Goal: Task Accomplishment & Management: Use online tool/utility

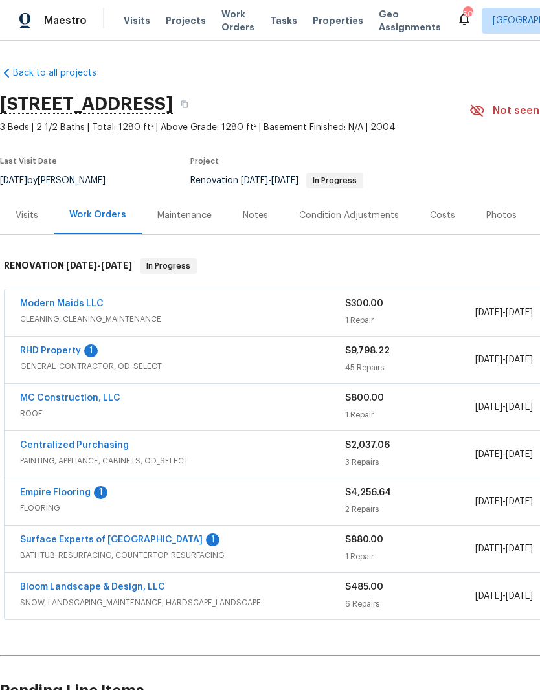
click at [58, 346] on link "RHD Property" at bounding box center [50, 350] width 61 height 9
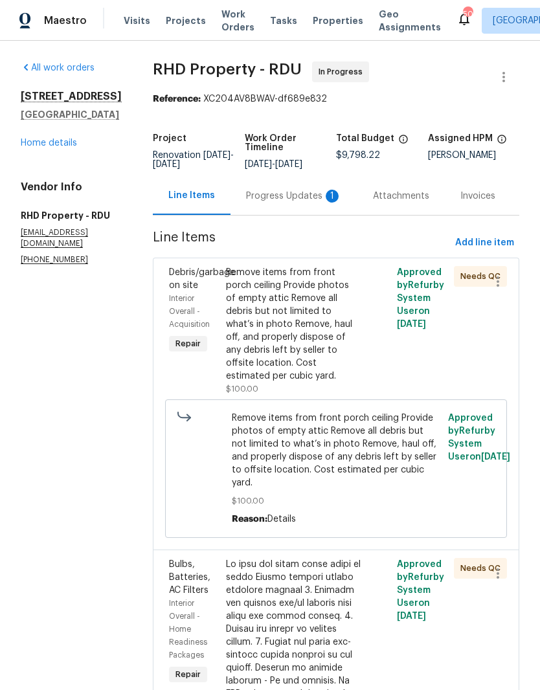
click at [305, 203] on div "Progress Updates 1" at bounding box center [294, 196] width 96 height 13
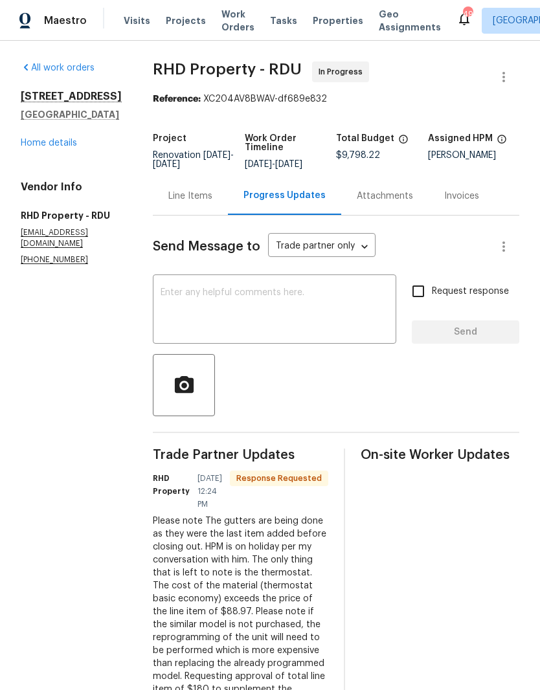
click at [206, 198] on div "Line Items" at bounding box center [190, 196] width 75 height 38
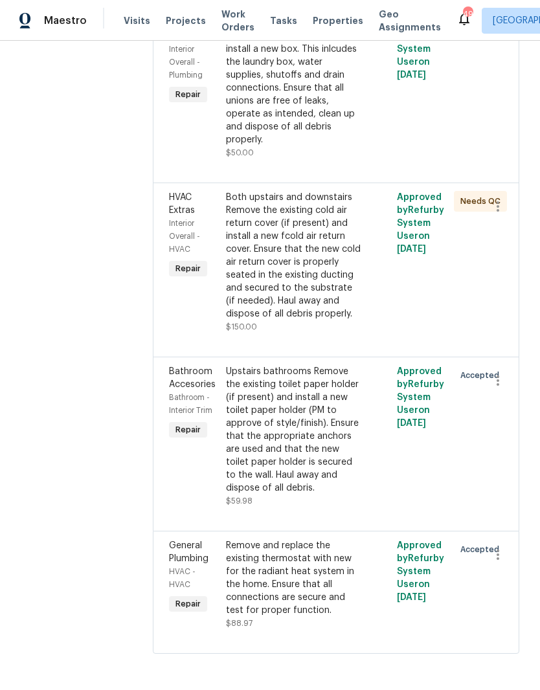
scroll to position [53, 0]
click at [325, 574] on div "Remove and replace the existing thermostat with new for the radiant heat system…" at bounding box center [293, 578] width 135 height 78
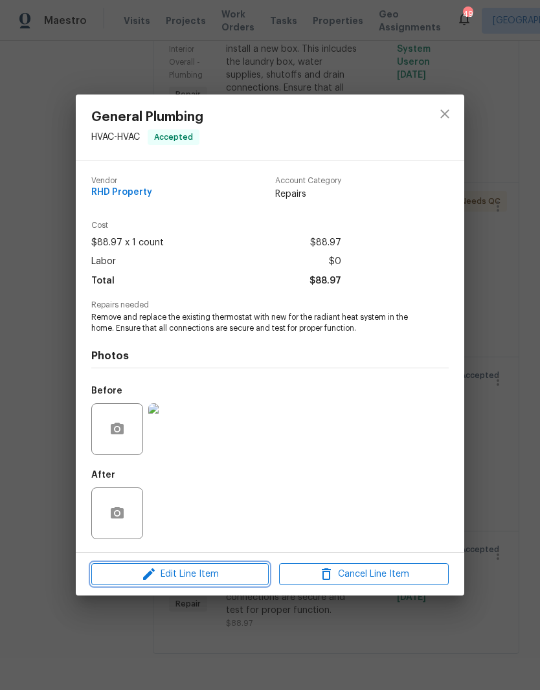
click at [188, 577] on span "Edit Line Item" at bounding box center [180, 574] width 170 height 16
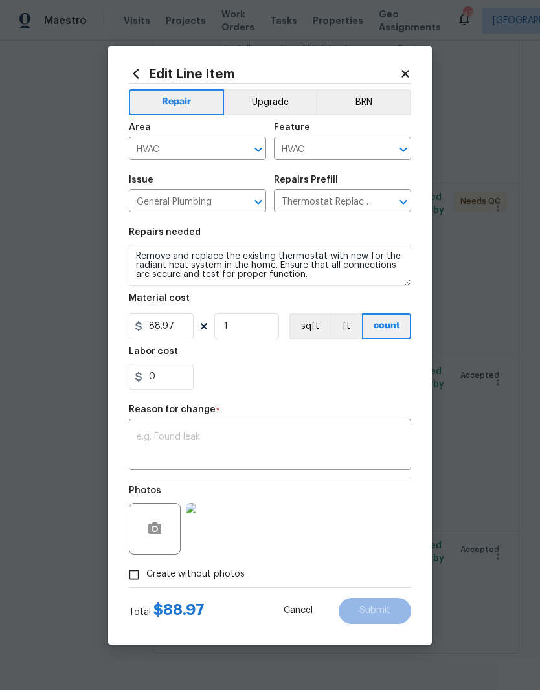
click at [239, 204] on icon "Clear" at bounding box center [241, 201] width 13 height 13
click at [181, 205] on input "text" at bounding box center [179, 202] width 101 height 20
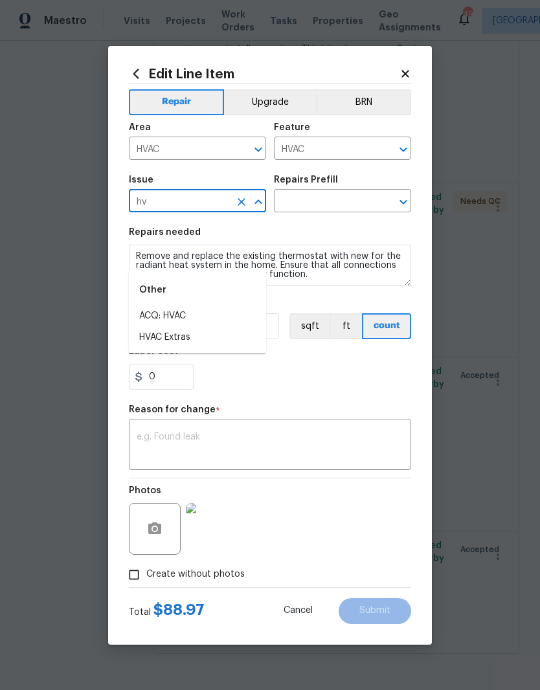
click at [159, 327] on li "HVAC Extras" at bounding box center [197, 337] width 137 height 21
type input "HVAC Extras"
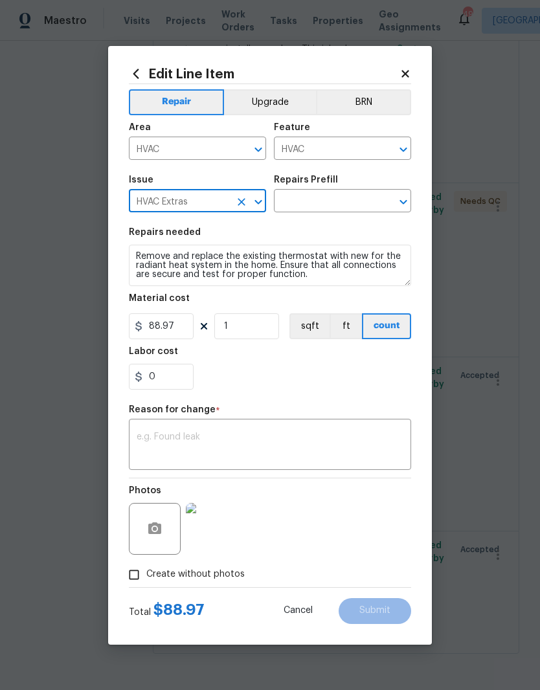
click at [311, 198] on input "text" at bounding box center [324, 202] width 101 height 20
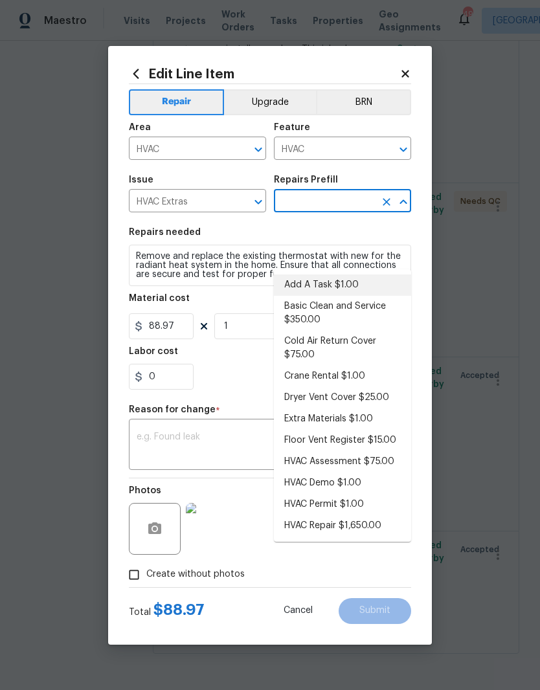
click at [311, 274] on li "Add A Task $1.00" at bounding box center [342, 284] width 137 height 21
type input "Add A Task $1.00"
type textarea "HPM to detail"
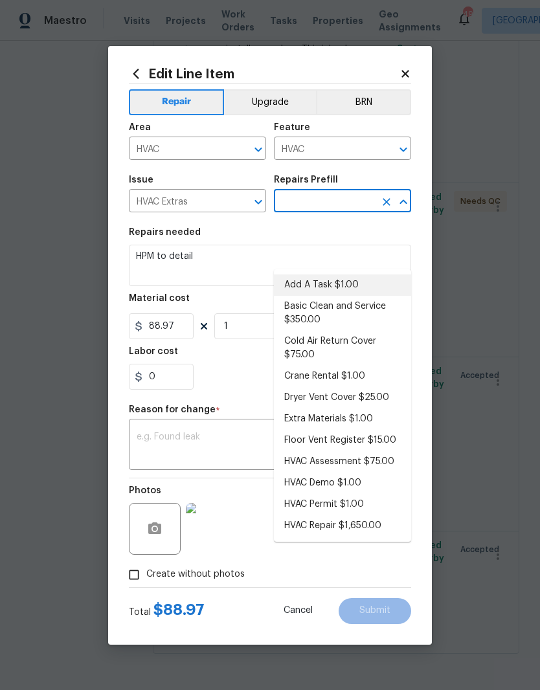
type input "Add A Task $1.00"
type input "1"
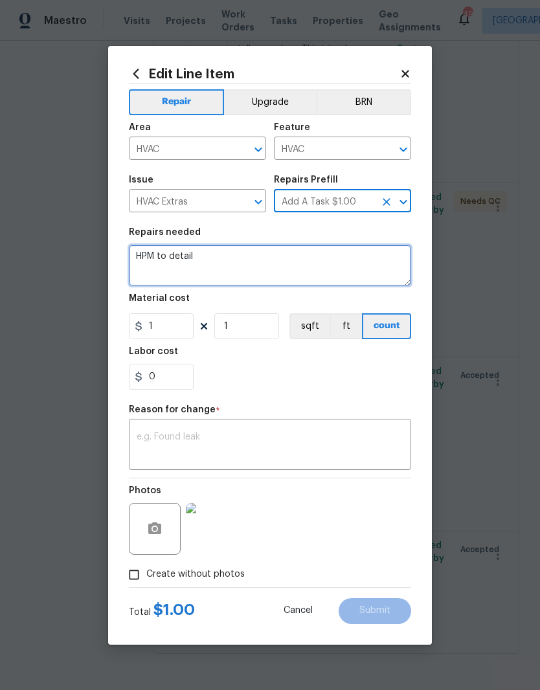
click at [220, 261] on textarea "HPM to detail" at bounding box center [270, 265] width 282 height 41
type textarea "H"
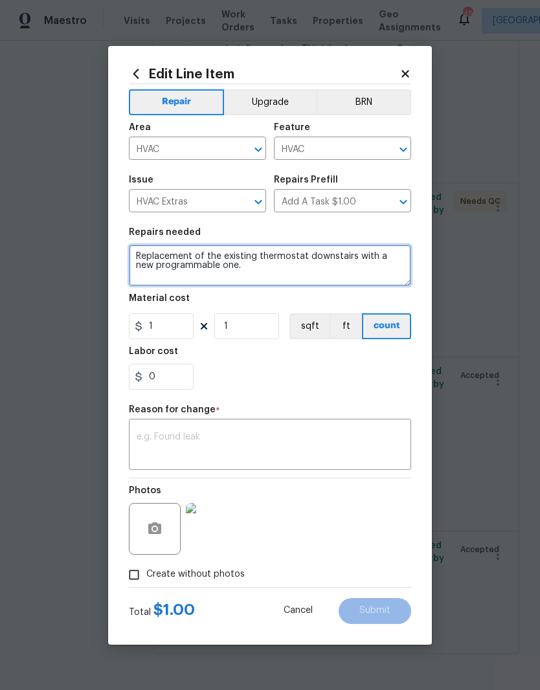
type textarea "Replacement of the existing thermostat downstairs with a new programmable one."
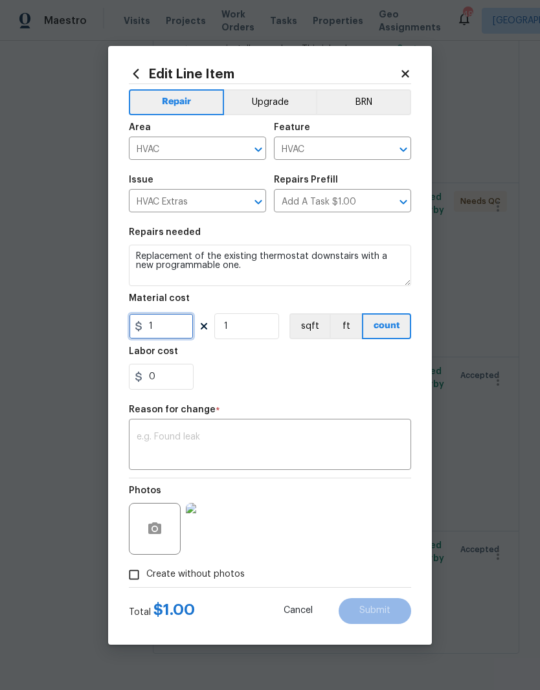
click at [168, 329] on input "1" at bounding box center [161, 326] width 65 height 26
type input "180"
click at [366, 390] on div "Repair Upgrade BRN Area HVAC ​ Feature HVAC ​ Issue HVAC Extras ​ Repairs Prefi…" at bounding box center [270, 335] width 282 height 503
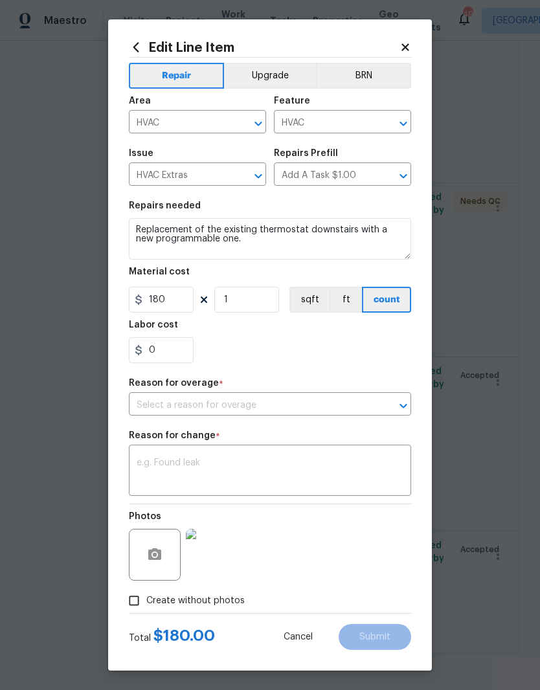
click at [167, 399] on input "text" at bounding box center [252, 405] width 246 height 20
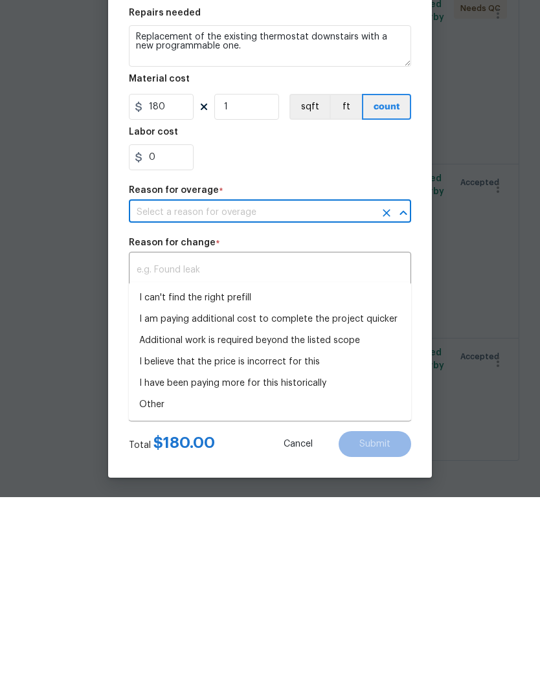
click at [169, 544] on li "I believe that the price is incorrect for this" at bounding box center [270, 554] width 282 height 21
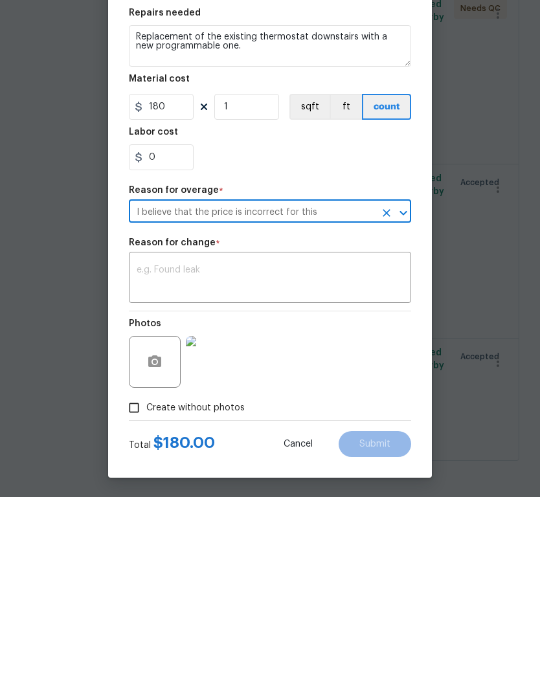
type input "I believe that the price is incorrect for this"
click at [148, 458] on textarea at bounding box center [270, 471] width 267 height 27
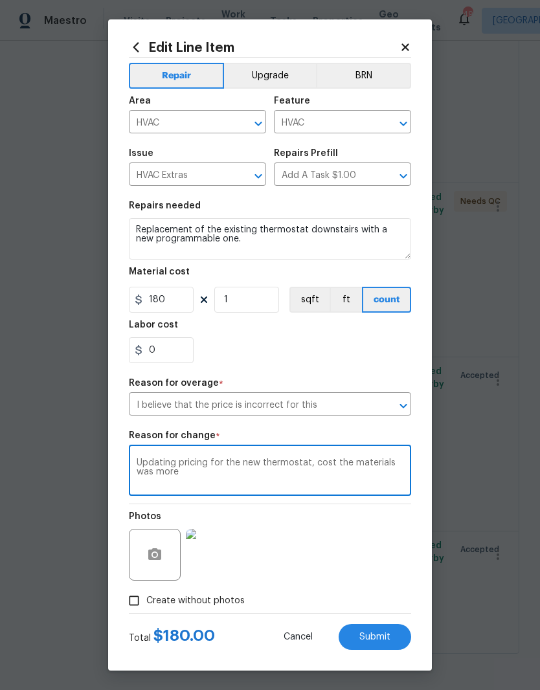
type textarea "Updating pricing for the new thermostat, cost the materials was more"
click at [383, 640] on span "Submit" at bounding box center [374, 637] width 31 height 10
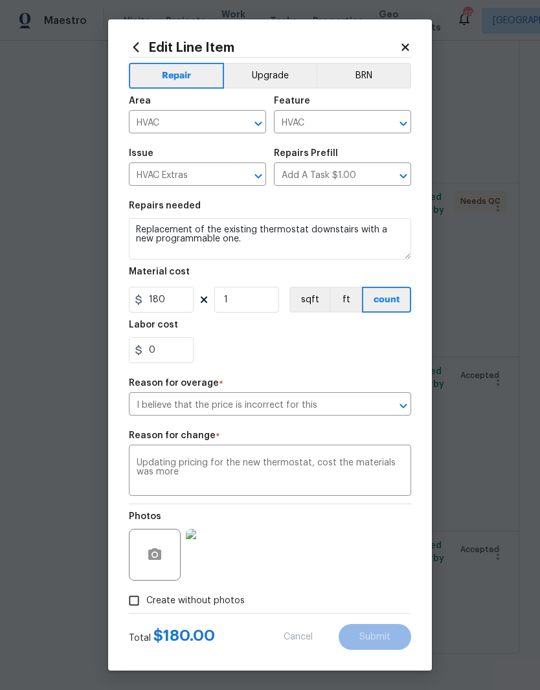
type input "General Plumbing"
type input "Thermostat Replacement $88.97"
type textarea "Remove and replace the existing thermostat with new for the radiant heat system…"
type input "88.97"
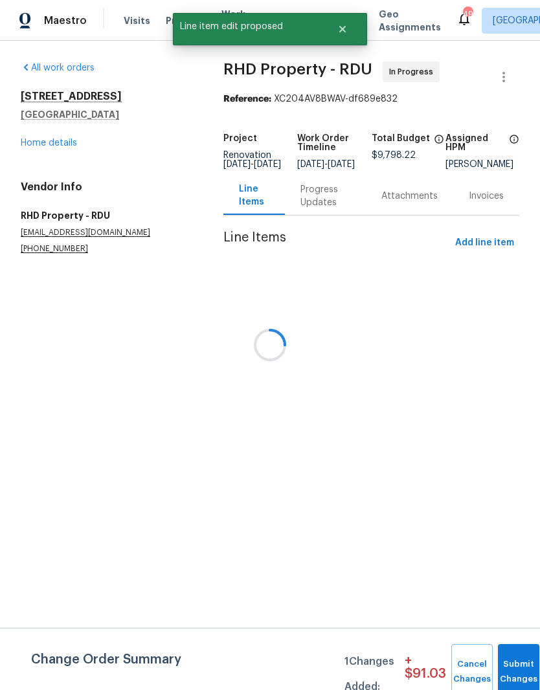
scroll to position [0, 0]
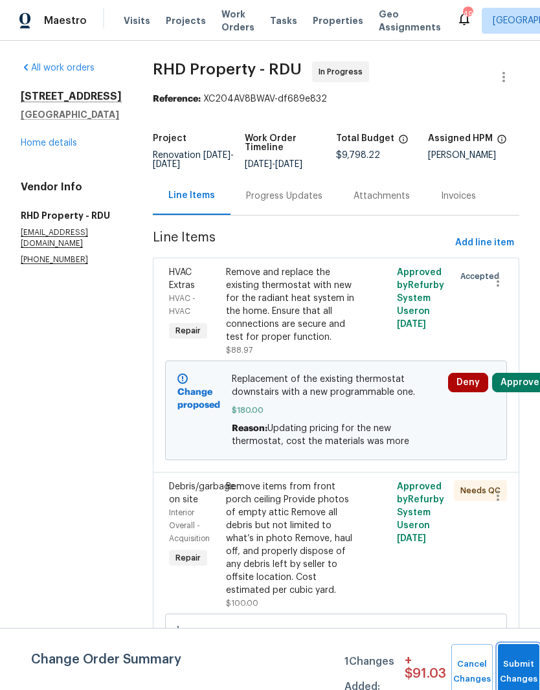
click at [511, 657] on button "Submit Changes" at bounding box center [518, 672] width 41 height 56
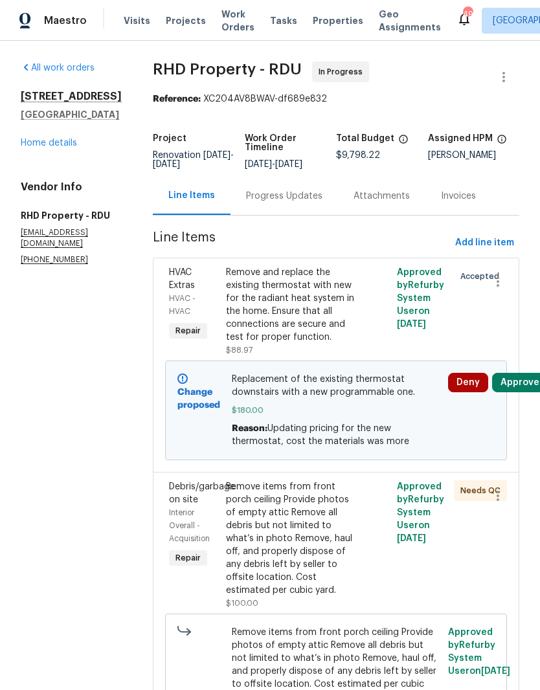
click at [524, 389] on button "Approve" at bounding box center [520, 382] width 56 height 19
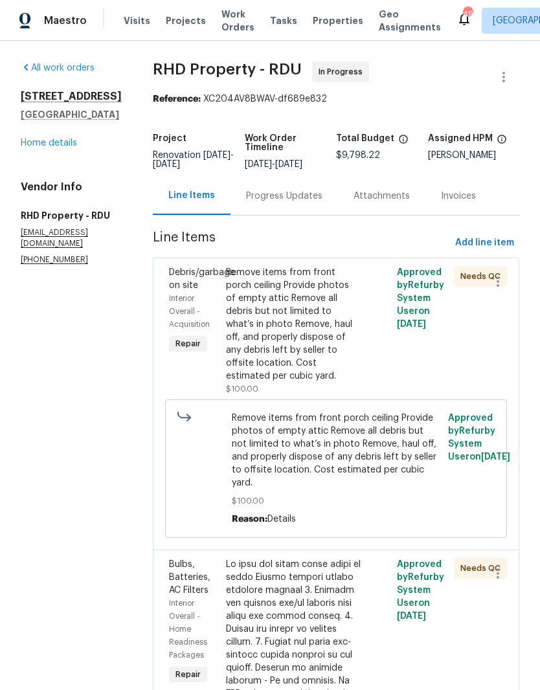
click at [347, 395] on div "Remove items from front porch ceiling Provide photos of empty attic Remove all …" at bounding box center [293, 330] width 135 height 129
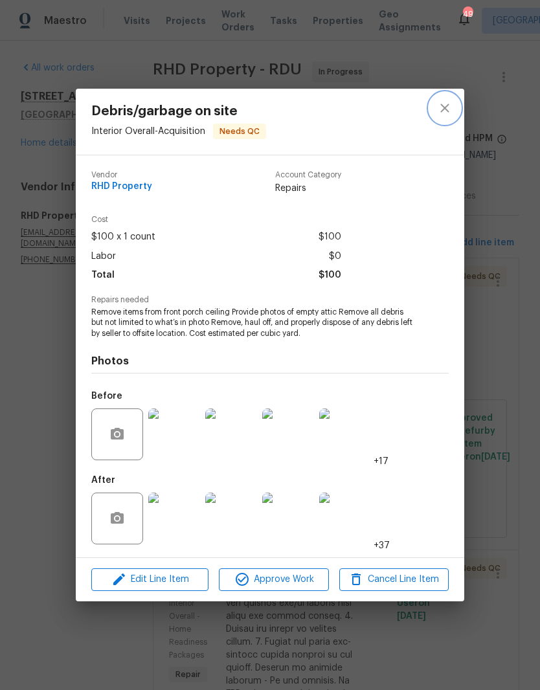
click at [444, 109] on icon "close" at bounding box center [444, 108] width 8 height 8
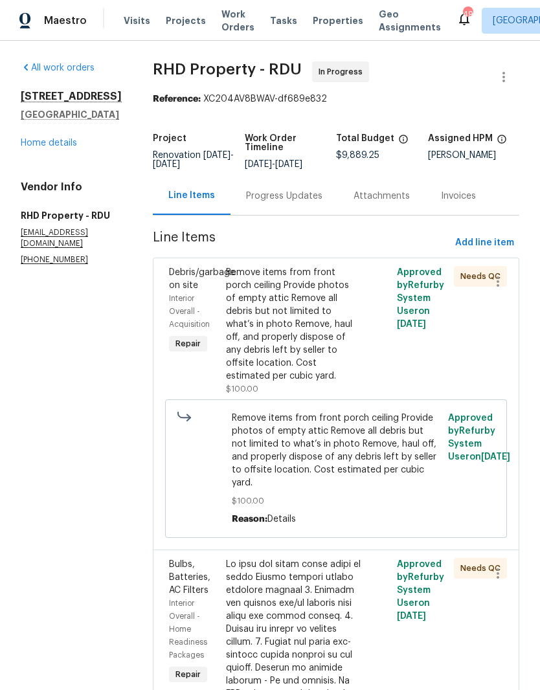
click at [309, 345] on div "Remove items from front porch ceiling Provide photos of empty attic Remove all …" at bounding box center [293, 324] width 135 height 116
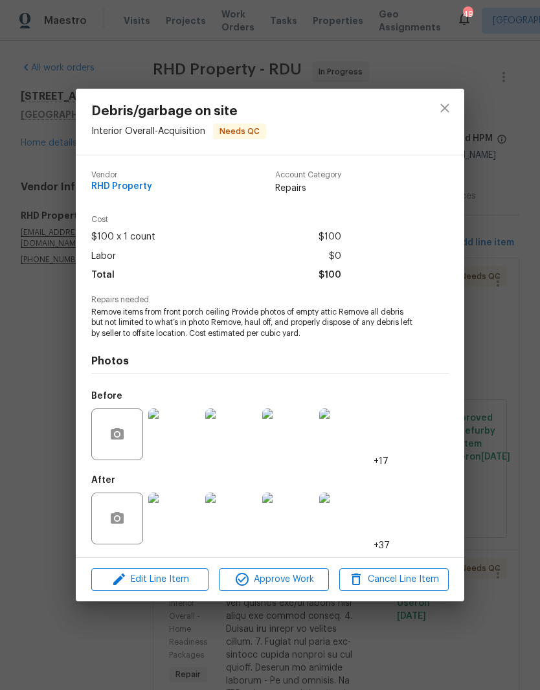
click at [167, 449] on img at bounding box center [174, 434] width 52 height 52
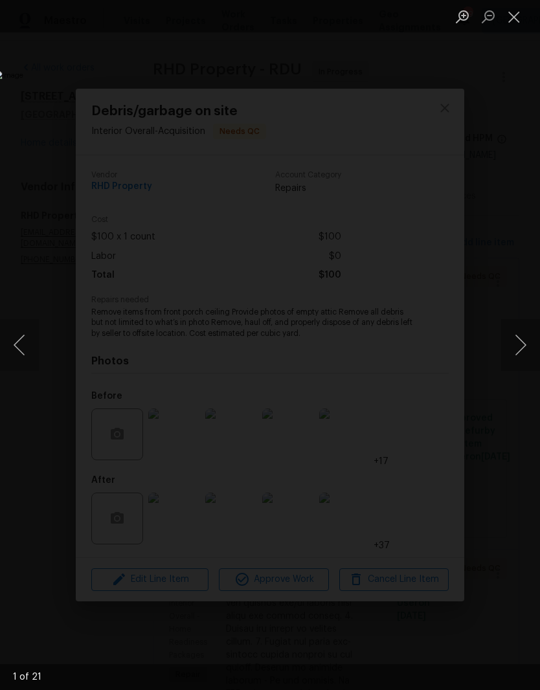
click at [519, 345] on button "Next image" at bounding box center [520, 345] width 39 height 52
click at [509, 342] on button "Next image" at bounding box center [520, 345] width 39 height 52
click at [514, 337] on button "Next image" at bounding box center [520, 345] width 39 height 52
click at [514, 340] on button "Next image" at bounding box center [520, 345] width 39 height 52
click at [518, 351] on button "Next image" at bounding box center [520, 345] width 39 height 52
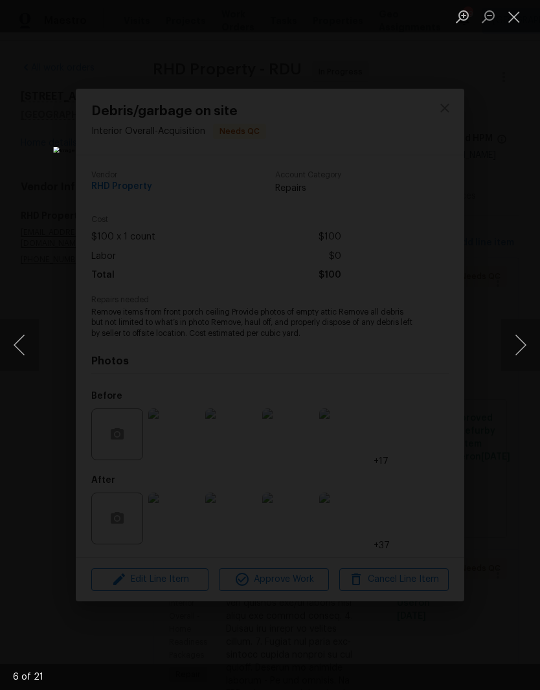
click at [518, 344] on button "Next image" at bounding box center [520, 345] width 39 height 52
click at [516, 344] on button "Next image" at bounding box center [520, 345] width 39 height 52
click at [21, 349] on button "Previous image" at bounding box center [19, 345] width 39 height 52
click at [518, 342] on button "Next image" at bounding box center [520, 345] width 39 height 52
click at [520, 342] on button "Next image" at bounding box center [520, 345] width 39 height 52
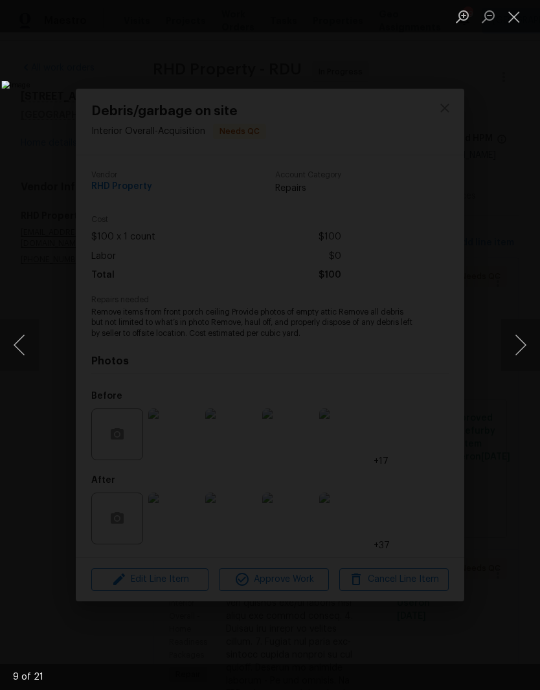
click at [519, 343] on button "Next image" at bounding box center [520, 345] width 39 height 52
click at [518, 345] on button "Next image" at bounding box center [520, 345] width 39 height 52
click at [522, 347] on button "Next image" at bounding box center [520, 345] width 39 height 52
click at [519, 351] on button "Next image" at bounding box center [520, 345] width 39 height 52
click at [520, 350] on button "Next image" at bounding box center [520, 345] width 39 height 52
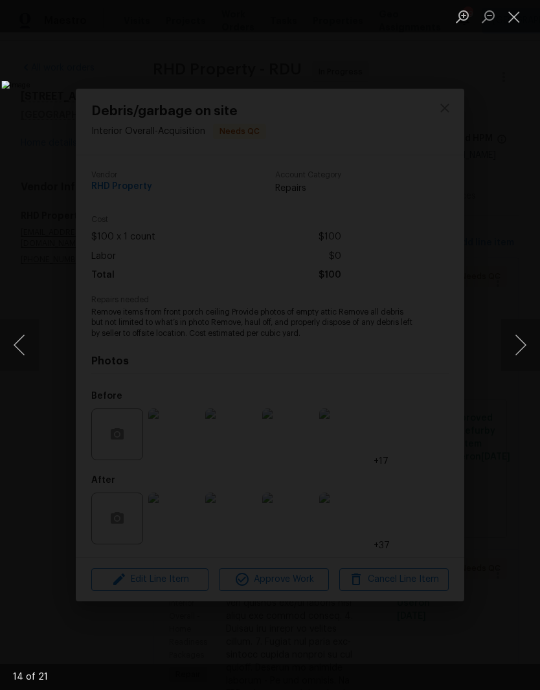
click at [518, 351] on button "Next image" at bounding box center [520, 345] width 39 height 52
click at [520, 357] on button "Next image" at bounding box center [520, 345] width 39 height 52
click at [519, 356] on button "Next image" at bounding box center [520, 345] width 39 height 52
click at [520, 355] on button "Next image" at bounding box center [520, 345] width 39 height 52
click at [516, 25] on button "Close lightbox" at bounding box center [514, 16] width 26 height 23
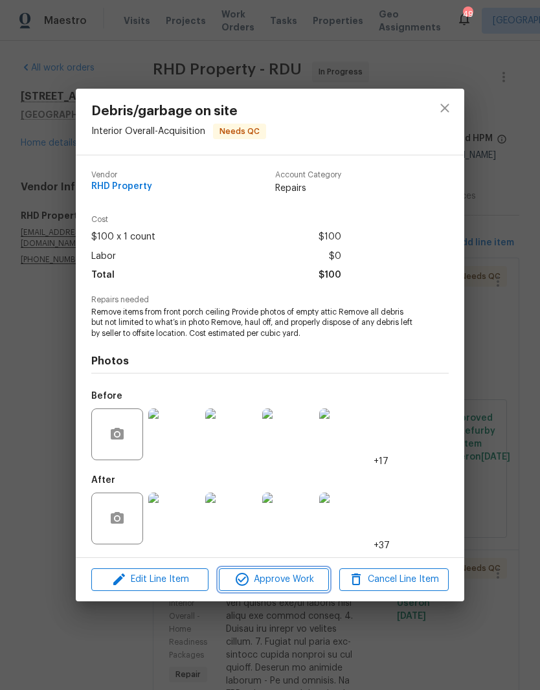
click at [295, 582] on span "Approve Work" at bounding box center [274, 579] width 102 height 16
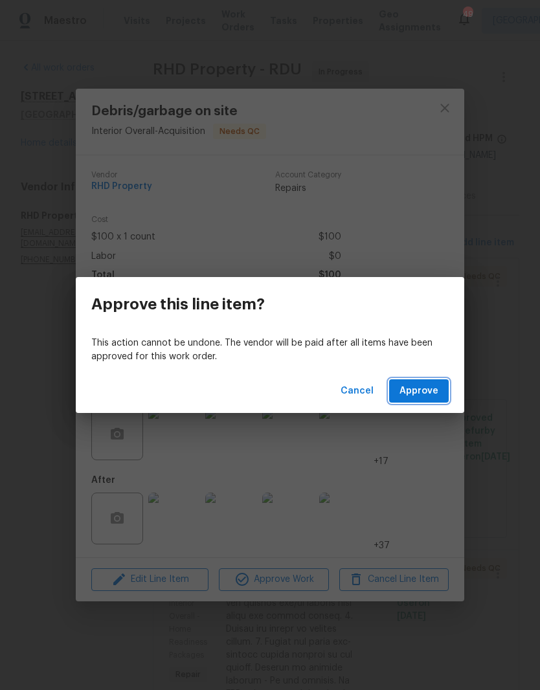
click at [426, 386] on span "Approve" at bounding box center [418, 391] width 39 height 16
